Goal: Task Accomplishment & Management: Manage account settings

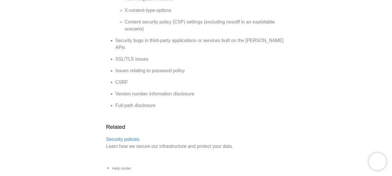
scroll to position [733, 0]
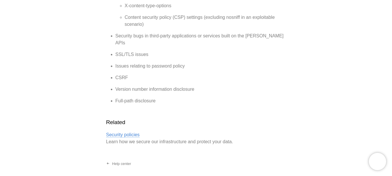
click at [126, 132] on link "Security policies" at bounding box center [123, 134] width 34 height 5
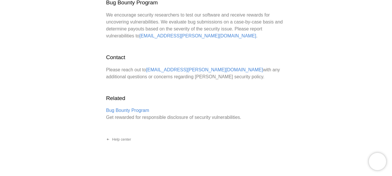
scroll to position [324, 0]
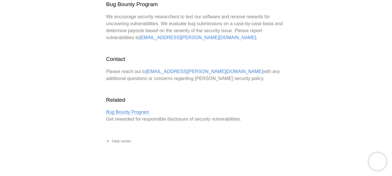
click at [131, 112] on link "Bug Bounty Program" at bounding box center [127, 112] width 43 height 5
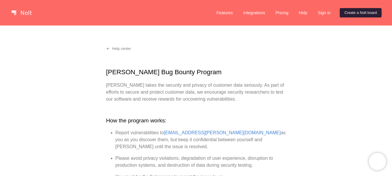
click at [355, 14] on link "Create a Nolt board" at bounding box center [360, 12] width 42 height 9
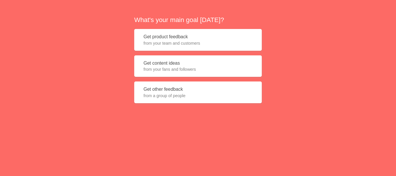
click at [200, 48] on button "Get product feedback from your team and customers" at bounding box center [198, 40] width 128 height 22
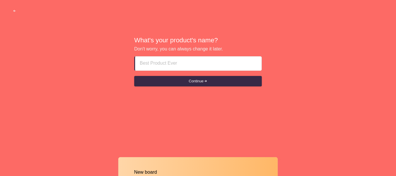
click at [192, 63] on input at bounding box center [198, 64] width 117 height 14
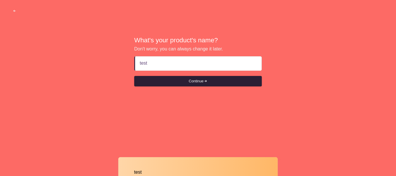
click at [189, 81] on button "Continue" at bounding box center [198, 81] width 128 height 10
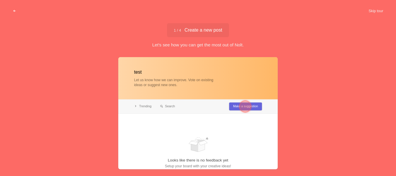
click at [13, 9] on button "button" at bounding box center [15, 11] width 18 height 10
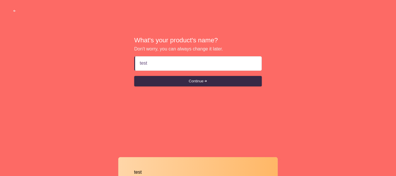
type input "tes"
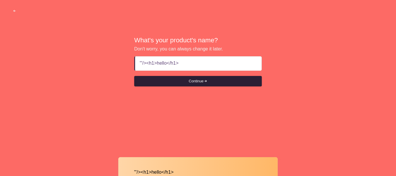
click at [174, 79] on button "Continue" at bounding box center [198, 81] width 128 height 10
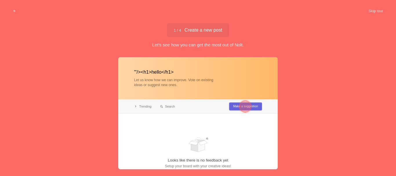
type input ""'/><h1>hello</h1>"
click at [247, 106] on div at bounding box center [245, 107] width 12 height 12
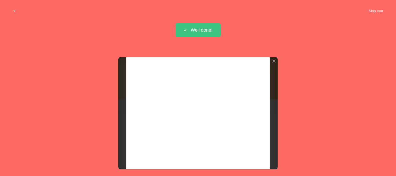
click at [379, 12] on button "Skip tour" at bounding box center [375, 11] width 29 height 10
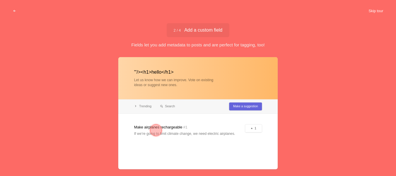
click at [376, 8] on button "Skip tour" at bounding box center [375, 11] width 29 height 10
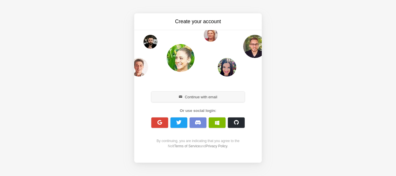
click at [234, 93] on button "Continue with email" at bounding box center [197, 97] width 93 height 10
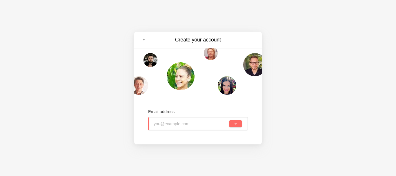
click at [194, 128] on input "email" at bounding box center [191, 123] width 74 height 13
type input "[EMAIL_ADDRESS][DOMAIN_NAME]"
click at [231, 125] on button "submit" at bounding box center [235, 123] width 12 height 7
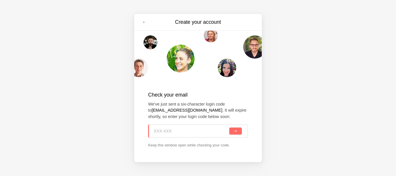
paste input "MX7-X79"
type input "MX7-X79"
click at [239, 132] on button "submit" at bounding box center [235, 131] width 12 height 7
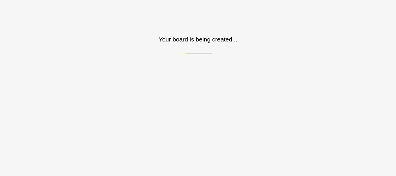
click at [151, 28] on div "Your board is being created..." at bounding box center [198, 27] width 396 height 54
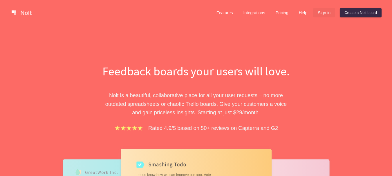
click at [327, 15] on link "Sign in" at bounding box center [324, 12] width 22 height 9
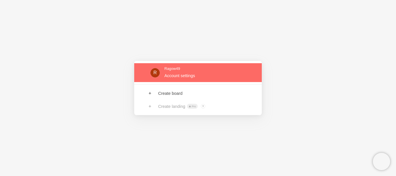
click at [185, 69] on link at bounding box center [198, 72] width 128 height 19
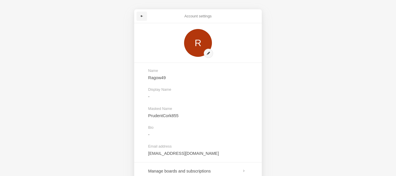
click at [140, 12] on link at bounding box center [141, 16] width 10 height 9
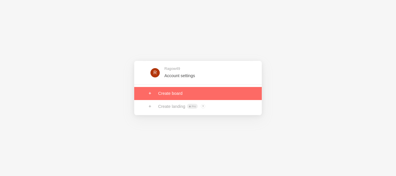
click at [171, 92] on link at bounding box center [198, 93] width 128 height 13
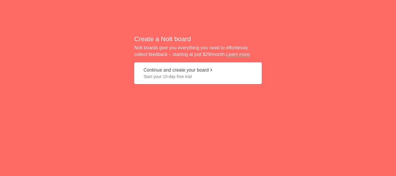
click at [220, 72] on button "Continue and create your board Start your 10-day free trial" at bounding box center [198, 73] width 128 height 22
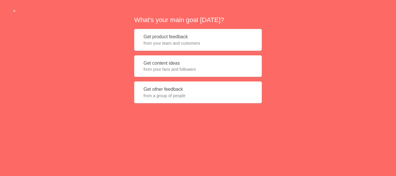
click at [206, 89] on button "Get other feedback from a group of people" at bounding box center [198, 92] width 128 height 22
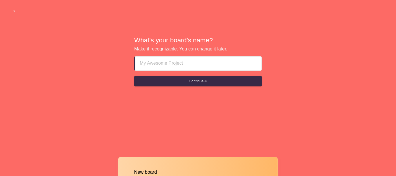
click at [207, 63] on input at bounding box center [198, 64] width 117 height 14
type input "test"
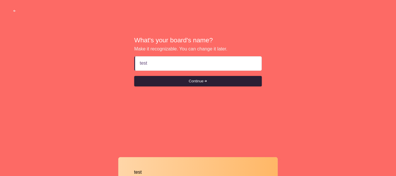
click at [207, 81] on span "submit" at bounding box center [205, 81] width 4 height 4
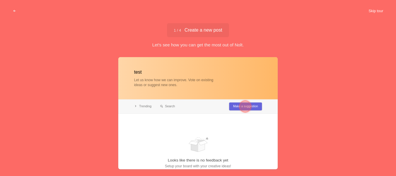
click at [378, 8] on button "Skip tour" at bounding box center [375, 11] width 29 height 10
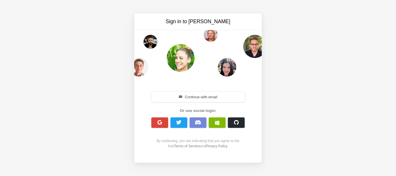
click at [197, 91] on div "Continue with email" at bounding box center [198, 96] width 100 height 13
click at [195, 94] on button "Continue with email" at bounding box center [197, 97] width 93 height 10
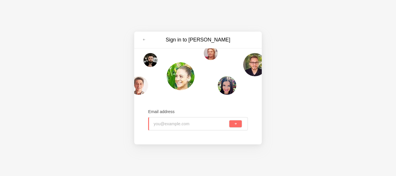
click at [180, 121] on input "email" at bounding box center [191, 123] width 74 height 13
type input "ragow49+op@gmail.com"
click at [237, 125] on button "submit" at bounding box center [235, 123] width 12 height 7
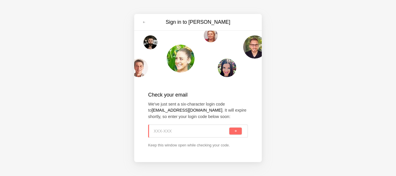
paste input "KGU-KN7"
type input "KGU-KN7"
click at [242, 130] on div "KGU-KN7" at bounding box center [198, 130] width 100 height 13
click at [236, 130] on span "submit" at bounding box center [235, 131] width 3 height 3
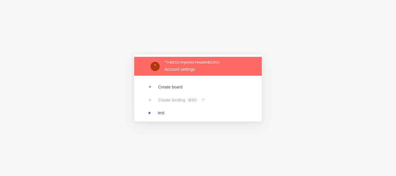
click at [206, 73] on link at bounding box center [198, 66] width 128 height 19
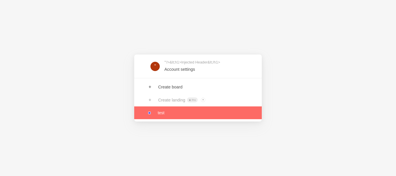
click at [158, 111] on link at bounding box center [198, 112] width 128 height 13
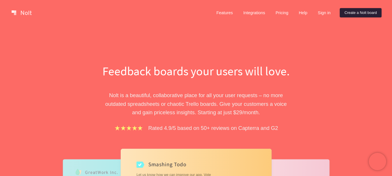
click at [346, 12] on link "Create a Nolt board" at bounding box center [360, 12] width 42 height 9
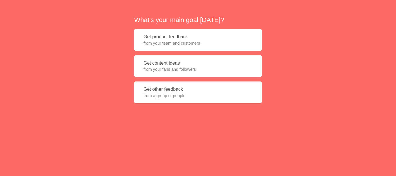
click at [239, 38] on button "Get product feedback from your team and customers" at bounding box center [198, 40] width 128 height 22
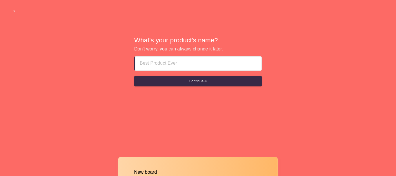
click at [163, 65] on input at bounding box center [198, 64] width 117 height 14
type input "new aacount 2"
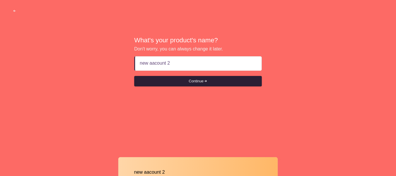
click at [185, 79] on button "Continue" at bounding box center [198, 81] width 128 height 10
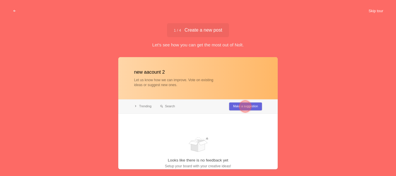
click at [380, 12] on button "Skip tour" at bounding box center [375, 11] width 29 height 10
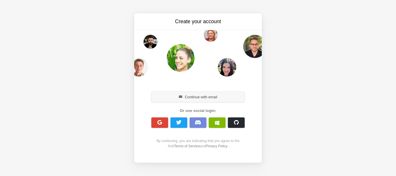
click at [214, 97] on button "Continue with email" at bounding box center [197, 97] width 93 height 10
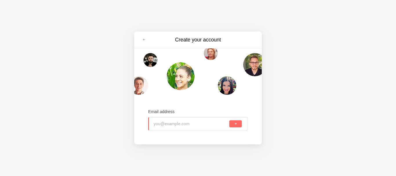
click at [190, 121] on input "email" at bounding box center [191, 123] width 74 height 13
paste input "ragow49+test@gmail.com"
type input "ragow49+test@gmail.com"
click at [234, 124] on span "submit" at bounding box center [235, 123] width 3 height 3
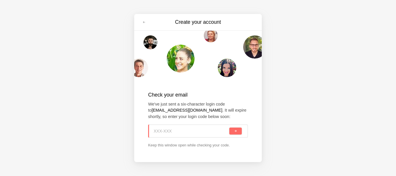
click at [198, 132] on input at bounding box center [191, 131] width 74 height 13
paste input "5PT-2AJ"
type input "5PT-2AJ"
click at [233, 130] on button "submit" at bounding box center [235, 131] width 12 height 7
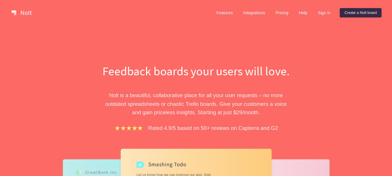
click at [349, 12] on link "Create a Nolt board" at bounding box center [360, 12] width 42 height 9
click at [315, 12] on link "Sign in" at bounding box center [324, 12] width 22 height 9
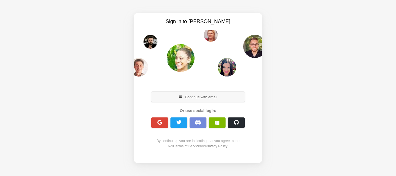
click at [174, 100] on button "Continue with email" at bounding box center [197, 97] width 93 height 10
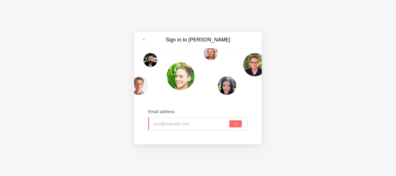
click at [186, 120] on input "email" at bounding box center [191, 123] width 74 height 13
type input "ragow49+test@gmail.com"
click at [231, 123] on button "submit" at bounding box center [235, 123] width 12 height 7
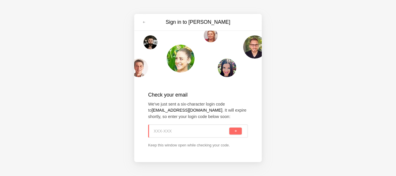
paste input "L90-6A3"
type input "L90-6A3"
click at [232, 132] on button "submit" at bounding box center [235, 131] width 12 height 7
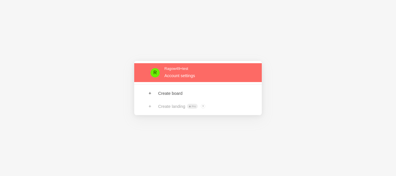
click at [204, 70] on link at bounding box center [198, 72] width 128 height 19
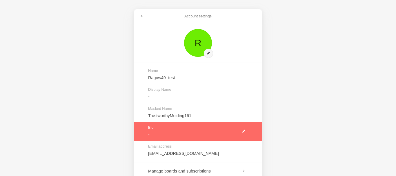
drag, startPoint x: 140, startPoint y: 15, endPoint x: 214, endPoint y: 130, distance: 136.9
click at [214, 130] on div "Account settings R Name Ragow49+test Display Name - Masked Name TrustworthyMold…" at bounding box center [198, 88] width 396 height 176
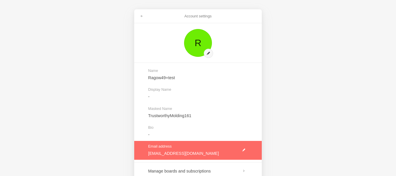
click at [245, 151] on link at bounding box center [198, 150] width 128 height 19
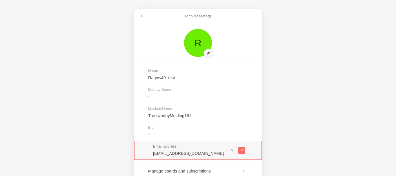
click at [205, 152] on input "ragow49+test@gmail.com" at bounding box center [191, 153] width 76 height 6
type input "[EMAIL_ADDRESS][DOMAIN_NAME]"
click at [242, 152] on span at bounding box center [241, 150] width 3 height 3
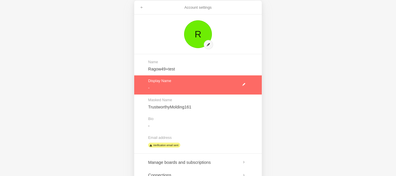
scroll to position [9, 0]
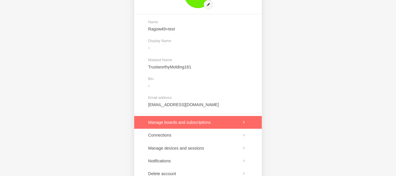
scroll to position [77, 0]
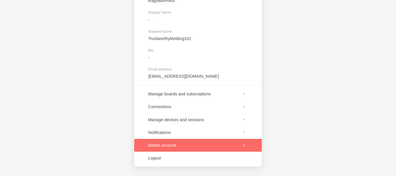
click at [221, 143] on link at bounding box center [198, 145] width 128 height 13
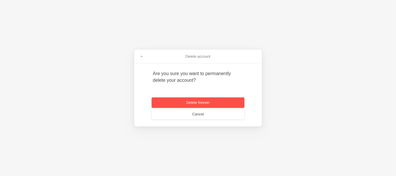
click at [222, 101] on button "Delete forever" at bounding box center [198, 102] width 93 height 10
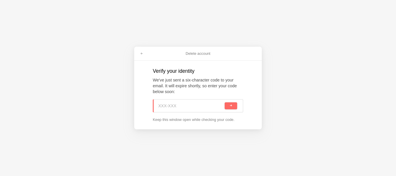
click at [200, 108] on input at bounding box center [190, 105] width 65 height 13
type input "VJ3-XF9"
click at [231, 105] on span "submit" at bounding box center [230, 105] width 3 height 3
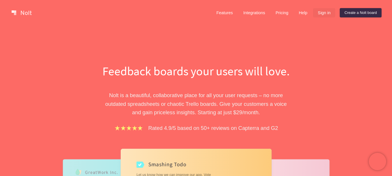
click at [327, 10] on link "Sign in" at bounding box center [324, 12] width 22 height 9
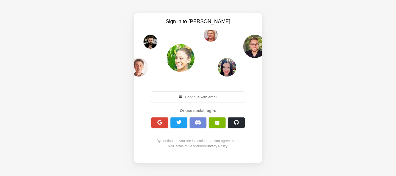
click at [327, 10] on div "Sign in to Nolt Continue with email Or use social login: By continuing, you are…" at bounding box center [198, 88] width 396 height 176
click at [206, 93] on button "Continue with email" at bounding box center [197, 97] width 93 height 10
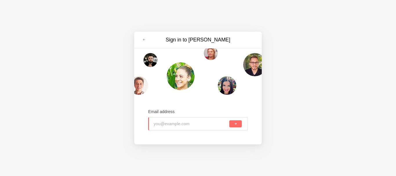
click at [166, 125] on input "email" at bounding box center [191, 123] width 74 height 13
paste input "[EMAIL_ADDRESS][DOMAIN_NAME]"
type input "[EMAIL_ADDRESS][DOMAIN_NAME]"
click at [163, 125] on input "[EMAIL_ADDRESS][DOMAIN_NAME]" at bounding box center [191, 123] width 74 height 13
click at [236, 123] on span "submit" at bounding box center [235, 123] width 3 height 3
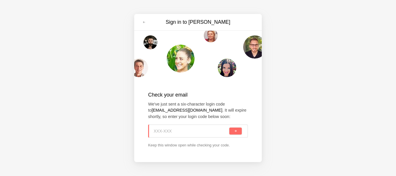
click at [203, 130] on input at bounding box center [191, 131] width 74 height 13
paste input "RW5-8P6"
click at [235, 130] on span "submit" at bounding box center [235, 131] width 3 height 3
type input "RW5-8P6"
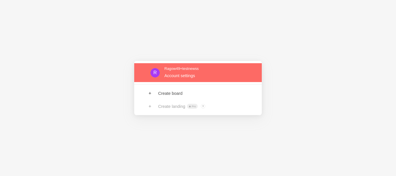
click at [173, 68] on link at bounding box center [198, 72] width 128 height 19
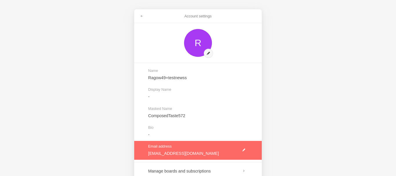
click at [244, 151] on link at bounding box center [198, 150] width 128 height 19
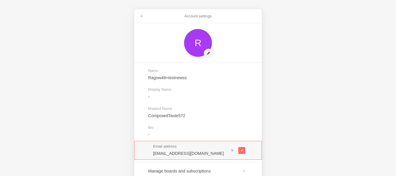
click at [191, 154] on input "[EMAIL_ADDRESS][DOMAIN_NAME]" at bounding box center [191, 153] width 76 height 6
type input "ragow49+testnews@gmail.com"
click at [243, 150] on span at bounding box center [241, 150] width 3 height 3
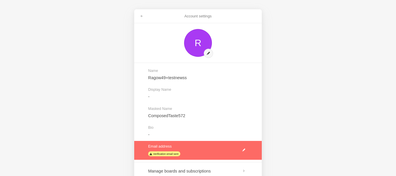
click at [163, 154] on link at bounding box center [198, 150] width 128 height 19
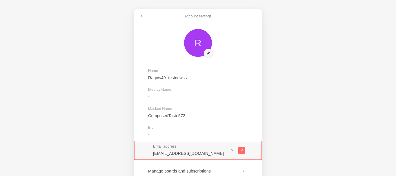
click at [189, 153] on input "[EMAIL_ADDRESS][DOMAIN_NAME]" at bounding box center [191, 153] width 76 height 6
type input "ragow49+testnews@gmail.com"
click at [240, 148] on button at bounding box center [241, 150] width 7 height 7
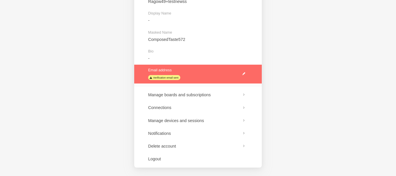
scroll to position [77, 0]
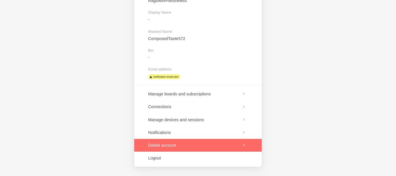
click at [183, 145] on link at bounding box center [198, 145] width 128 height 13
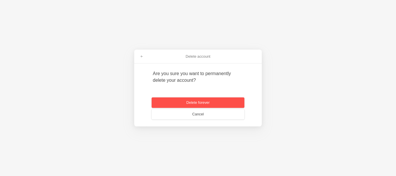
click at [195, 105] on button "Delete forever" at bounding box center [198, 102] width 93 height 10
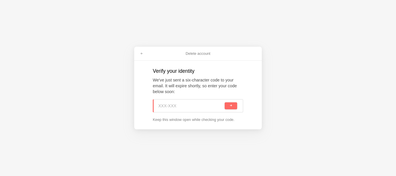
paste input "VB0-9SX"
click at [231, 104] on span "submit" at bounding box center [230, 105] width 3 height 3
type input "VB0-9SX"
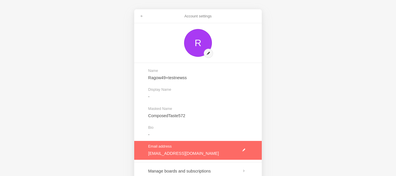
click at [244, 150] on link at bounding box center [198, 150] width 128 height 19
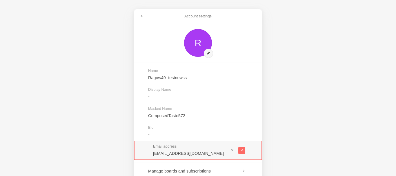
click at [191, 152] on input "[EMAIL_ADDRESS][DOMAIN_NAME]" at bounding box center [191, 153] width 76 height 6
type input "[EMAIL_ADDRESS][DOMAIN_NAME]"
click at [242, 150] on span at bounding box center [241, 150] width 3 height 3
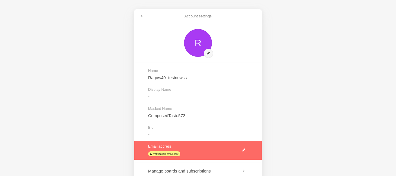
click at [243, 150] on link at bounding box center [198, 150] width 128 height 19
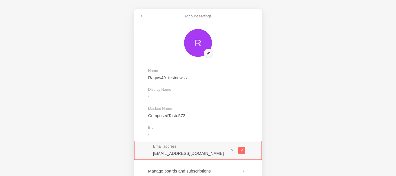
click at [195, 154] on input "ragow49+testnewss@gmail.com" at bounding box center [191, 153] width 76 height 6
click at [190, 153] on input "ragow49+testnewss@gmail.com" at bounding box center [191, 153] width 76 height 6
type input "ragow49+oiu@gmail.com"
click at [241, 149] on span at bounding box center [241, 150] width 3 height 3
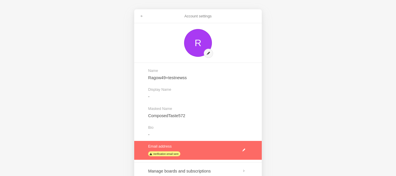
click at [172, 153] on link at bounding box center [198, 150] width 128 height 19
